Goal: Communication & Community: Answer question/provide support

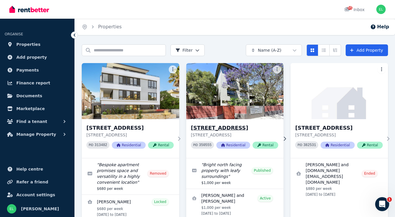
click at [230, 94] on img at bounding box center [235, 91] width 102 height 59
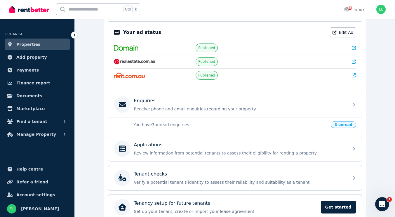
scroll to position [127, 0]
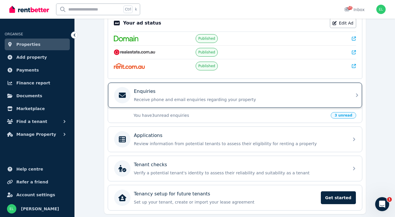
click at [148, 92] on p "Enquiries" at bounding box center [145, 91] width 22 height 7
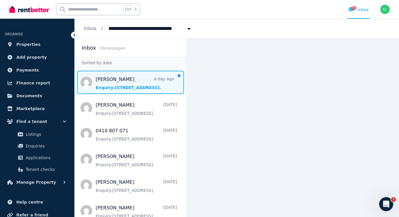
click at [125, 83] on span "Message list" at bounding box center [131, 82] width 112 height 23
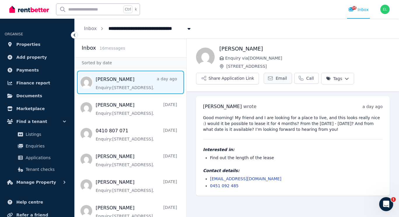
click at [278, 79] on span "Email" at bounding box center [281, 78] width 11 height 6
click at [279, 79] on span "Email" at bounding box center [281, 78] width 11 height 6
click at [276, 79] on span "Email" at bounding box center [281, 78] width 11 height 6
